Goal: Information Seeking & Learning: Learn about a topic

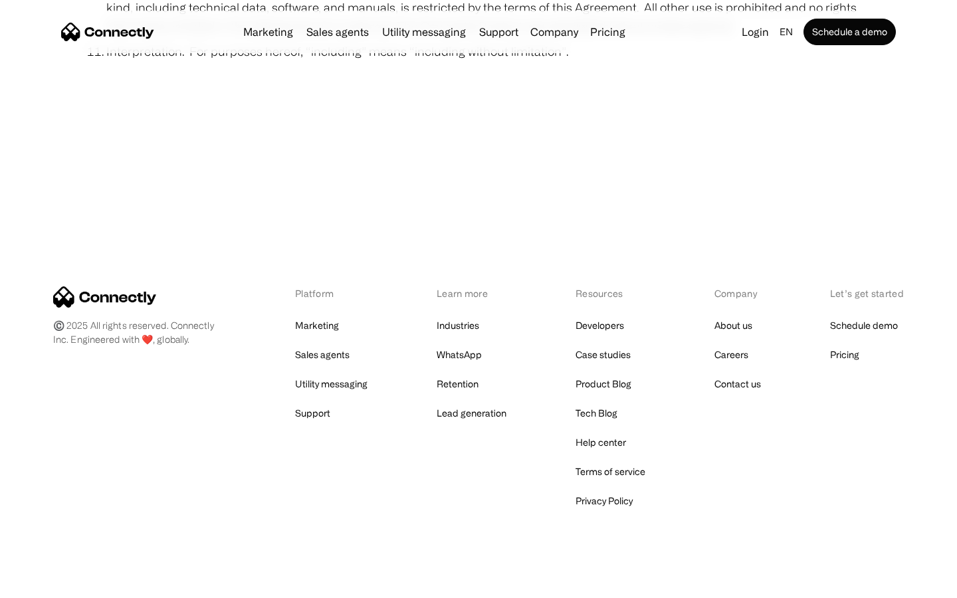
scroll to position [4885, 0]
